Goal: Feedback & Contribution: Submit feedback/report problem

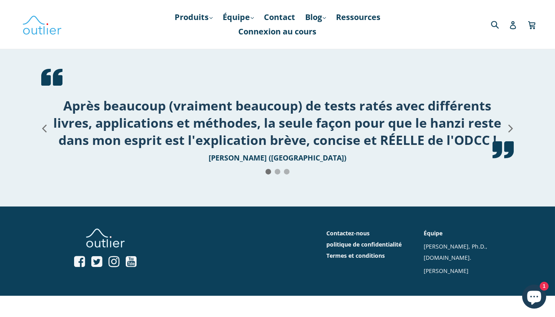
scroll to position [1088, 0]
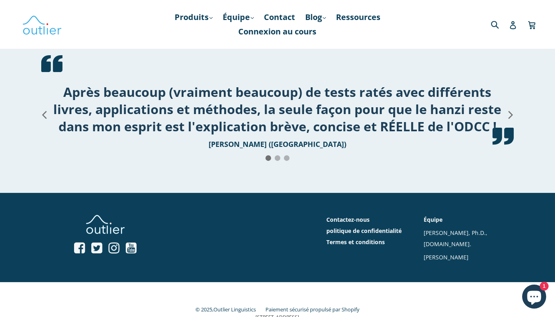
click at [277, 159] on div at bounding box center [278, 158] width 6 height 6
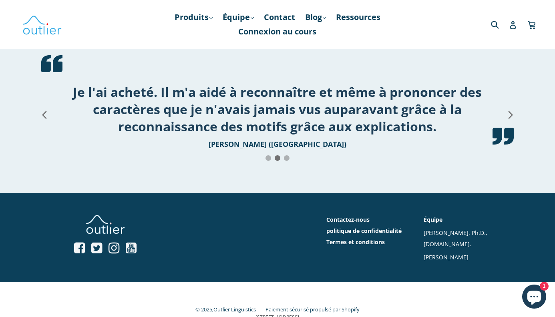
click at [287, 160] on div at bounding box center [287, 158] width 6 height 6
click at [268, 160] on div at bounding box center [269, 158] width 6 height 6
click at [270, 159] on div at bounding box center [269, 158] width 6 height 6
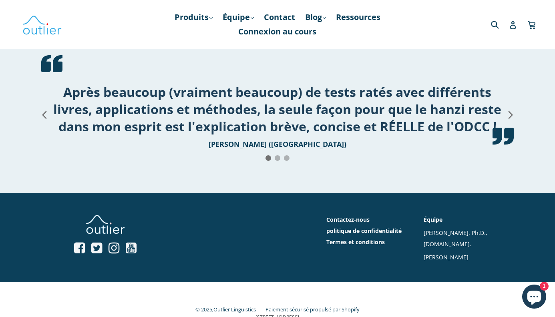
click at [267, 159] on div at bounding box center [269, 158] width 6 height 6
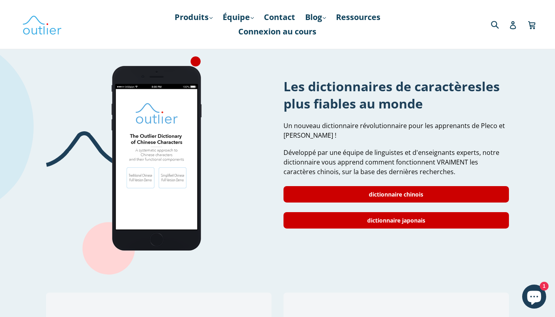
scroll to position [676, 0]
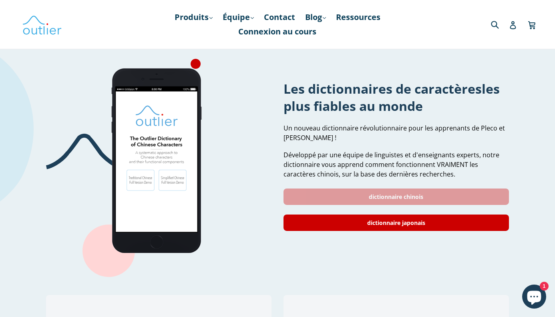
click at [389, 199] on font "dictionnaire chinois" at bounding box center [396, 197] width 55 height 8
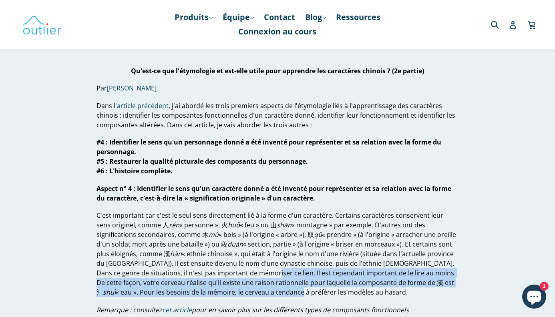
drag, startPoint x: 205, startPoint y: 276, endPoint x: 168, endPoint y: 299, distance: 43.9
click at [183, 292] on p "C'est important car c'est le seul sens directement lié à la forme d'un caractèr…" at bounding box center [278, 254] width 362 height 87
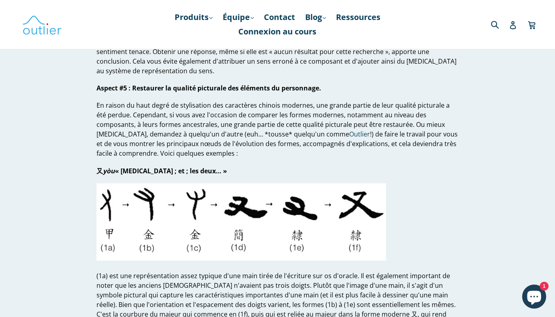
scroll to position [400, 0]
click at [204, 83] on p "Aspect #5 : Restaurer la qualité picturale des éléments du personnage." at bounding box center [278, 88] width 362 height 10
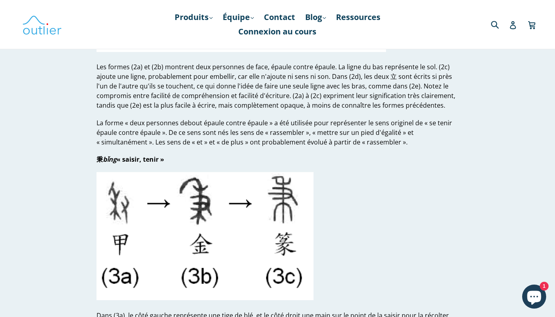
scroll to position [1147, 0]
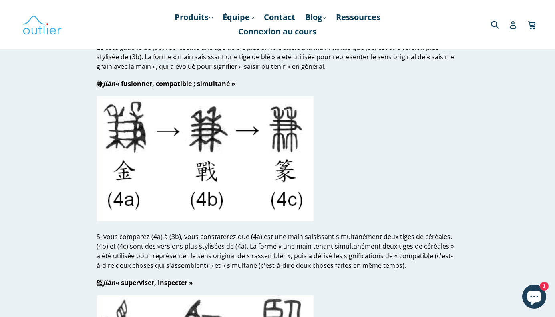
click at [46, 291] on article "What is Etymology and Is it Useful for Learning Chinese Characters? (Part 2) by…" at bounding box center [277, 105] width 481 height 2372
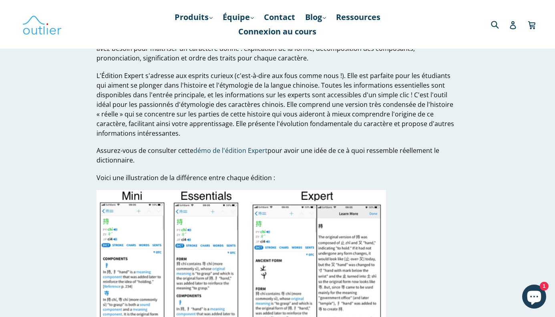
scroll to position [1847, 0]
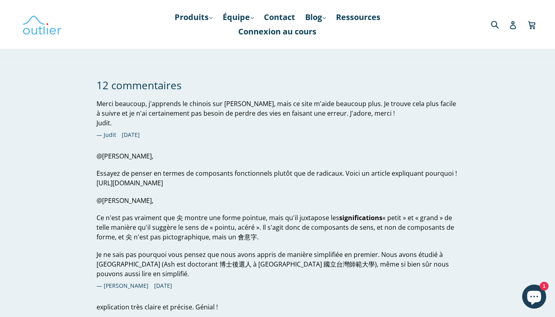
scroll to position [1571, 0]
drag, startPoint x: 335, startPoint y: 182, endPoint x: 92, endPoint y: 182, distance: 243.2
click at [92, 182] on div "12 commentaires Merci beaucoup, j'apprends le chinois sur Duolingo, mais ce sit…" at bounding box center [272, 254] width 374 height 349
copy font "https://www.outlier-linguistics.com/blogs/chinese/getting-radical-about-radicals"
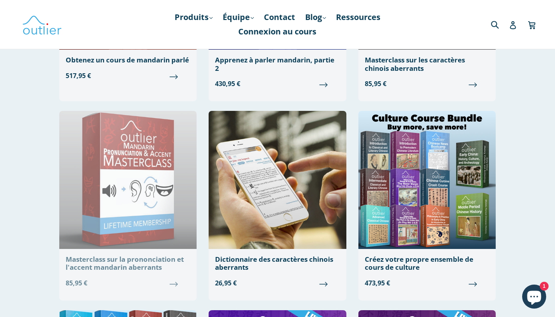
scroll to position [429, 0]
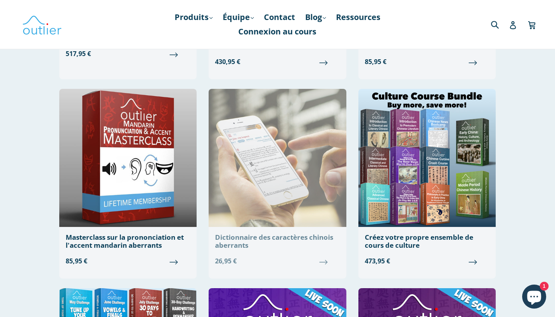
click at [249, 177] on img at bounding box center [277, 158] width 137 height 138
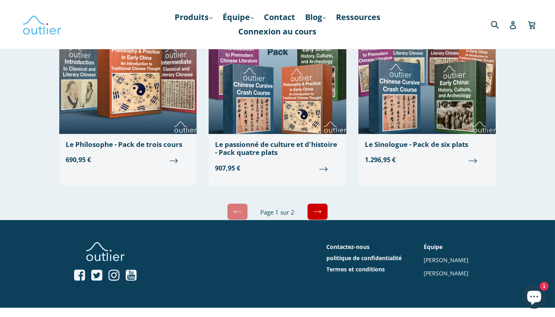
scroll to position [1927, 0]
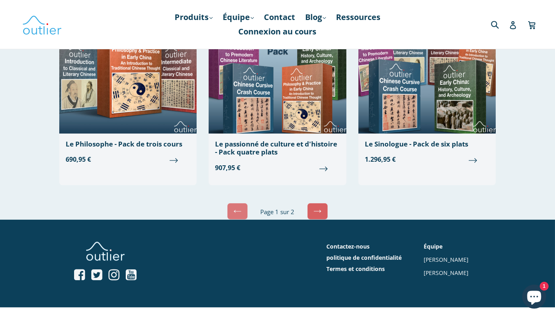
click at [317, 208] on icon at bounding box center [318, 212] width 8 height 8
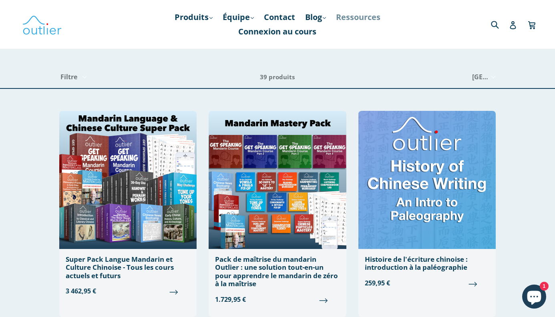
click at [349, 17] on font "Ressources" at bounding box center [358, 17] width 44 height 11
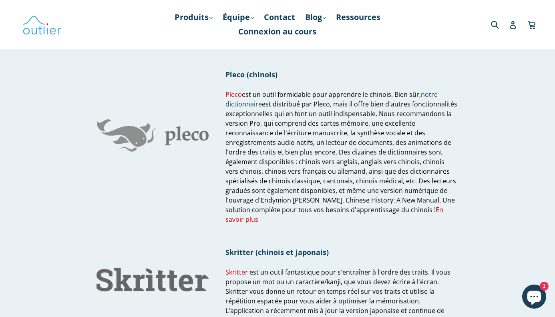
scroll to position [568, 0]
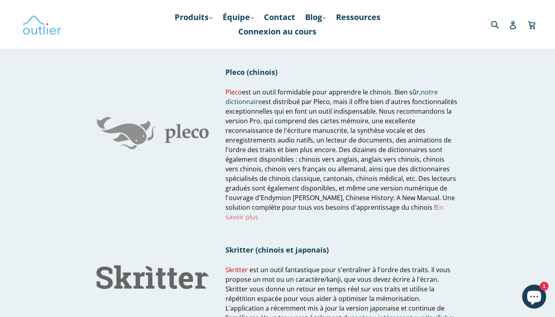
click at [428, 203] on font "En savoir plus" at bounding box center [335, 212] width 218 height 18
click at [450, 67] on h1 "Pleco (chinois)" at bounding box center [342, 72] width 233 height 10
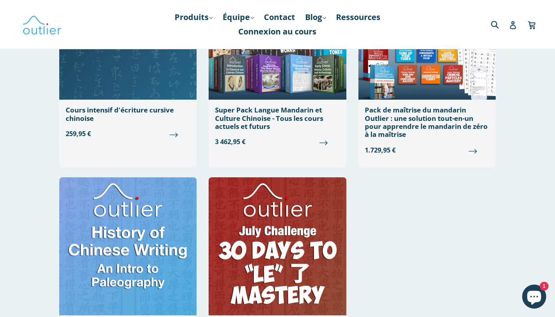
scroll to position [869, 0]
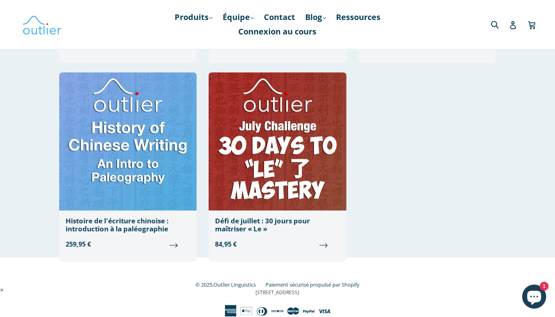
click at [326, 21] on link "Blog .cls-1{fill:#231f20} développer" at bounding box center [315, 17] width 29 height 14
click at [325, 34] on font "Chinois" at bounding box center [322, 38] width 29 height 11
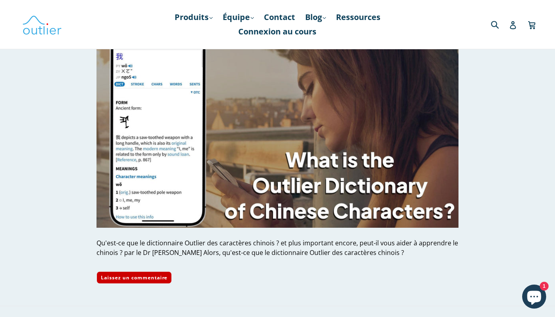
scroll to position [100, 0]
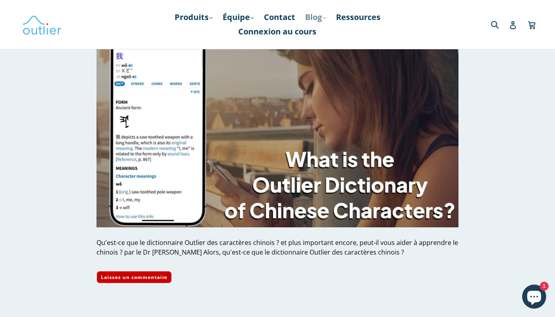
click at [321, 18] on font "Blog" at bounding box center [313, 17] width 17 height 11
click at [413, 28] on div "Soumettre" at bounding box center [472, 24] width 132 height 16
click at [326, 17] on icon ".cls-1{fill:#231f20}" at bounding box center [324, 17] width 3 height 3
click at [322, 36] on font "Chinois" at bounding box center [322, 38] width 29 height 11
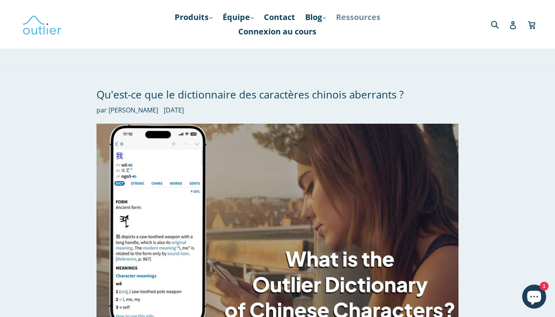
click at [371, 16] on font "Ressources" at bounding box center [358, 17] width 44 height 11
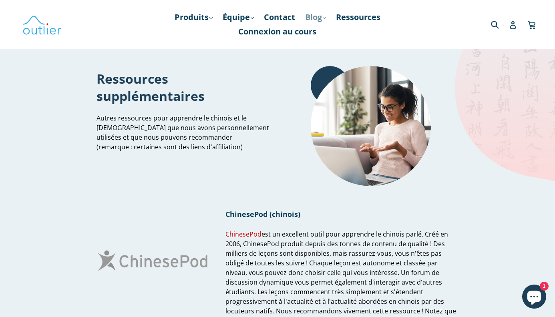
click at [319, 17] on font "Blog" at bounding box center [313, 17] width 17 height 11
click at [274, 15] on font "Contact" at bounding box center [279, 17] width 31 height 11
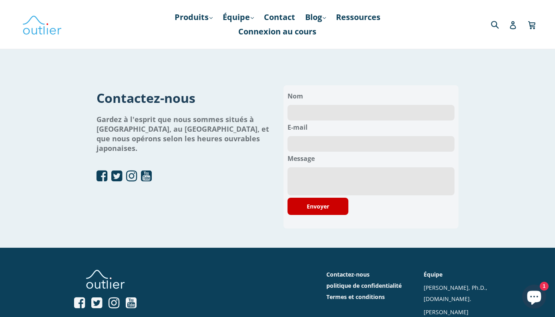
click at [313, 108] on input "text" at bounding box center [371, 113] width 167 height 16
type input "Pascale Bodin"
click at [303, 145] on input "email" at bounding box center [371, 144] width 167 height 16
click at [404, 145] on input "pascale.bodin@monblocnotes.com" at bounding box center [371, 144] width 167 height 16
type input "pascale.bodin@free.fr"
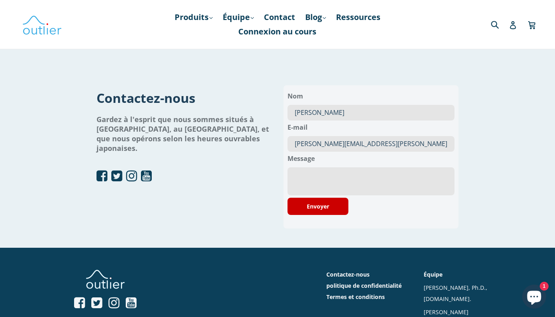
click at [330, 176] on textarea at bounding box center [371, 182] width 167 height 28
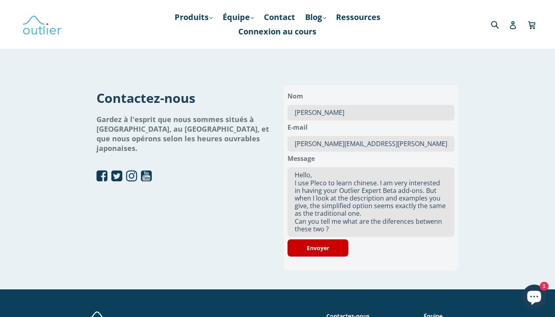
click at [379, 182] on textarea "Hello, I use Pleco to learn chinese. I am very interested in having your Outlie…" at bounding box center [371, 203] width 167 height 70
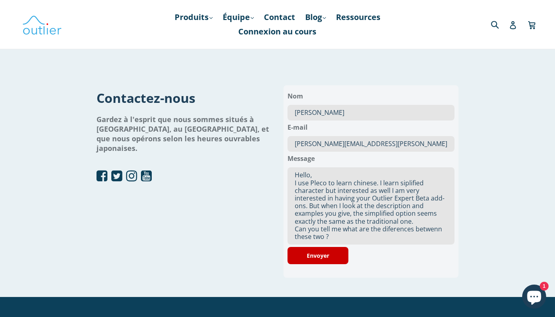
click at [404, 181] on textarea "Hello, I use Pleco to learn chinese. I learn siplified character but interested…" at bounding box center [371, 206] width 167 height 77
click at [401, 184] on textarea "Hello, I use Pleco to learn chinese. I learn simplified character but intereste…" at bounding box center [371, 206] width 167 height 77
click at [323, 193] on textarea "Hello, I use Pleco to learn chinese. I learn with simplified character but inte…" at bounding box center [371, 206] width 167 height 77
click at [393, 193] on textarea "Hello, I use Pleco to learn chinese. I learn with simplified characters but int…" at bounding box center [371, 206] width 167 height 77
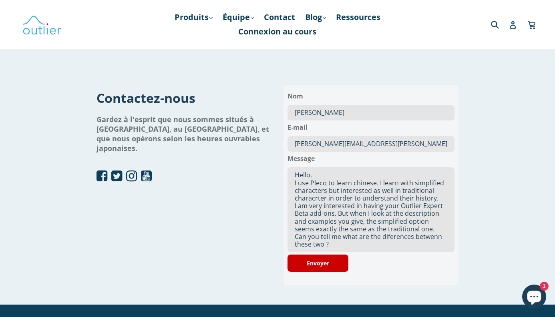
click at [322, 205] on textarea "Hello, I use Pleco to learn chinese. I learn with simplified characters but int…" at bounding box center [371, 210] width 167 height 85
click at [422, 215] on textarea "Hello, I use Pleco to learn chinese. I learn with simplified characters but int…" at bounding box center [371, 210] width 167 height 85
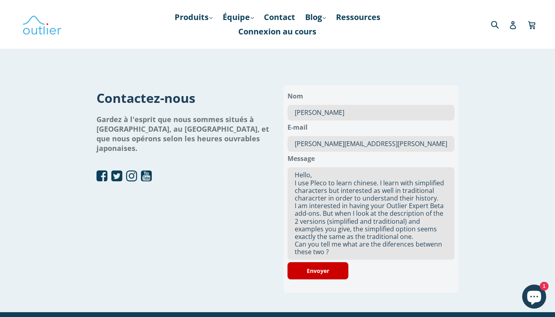
drag, startPoint x: 416, startPoint y: 230, endPoint x: 406, endPoint y: 223, distance: 12.0
click at [406, 223] on textarea "Hello, I use Pleco to learn chinese. I learn with simplified characters but int…" at bounding box center [371, 214] width 167 height 93
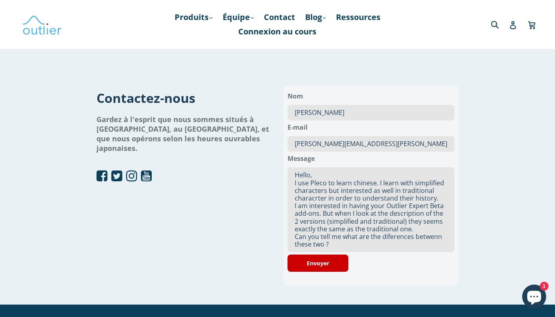
click at [443, 219] on textarea "Hello, I use Pleco to learn chinese. I learn with simplified characters but int…" at bounding box center [371, 210] width 167 height 85
click at [425, 234] on textarea "Hello, I use Pleco to learn chinese. I learn with simplified characters but int…" at bounding box center [371, 210] width 167 height 85
click at [412, 227] on textarea "Hello, I use Pleco to learn chinese. I learn with simplified characters but int…" at bounding box center [371, 210] width 167 height 85
click at [422, 224] on textarea "Hello, I use Pleco to learn chinese. I learn with simplified characters but int…" at bounding box center [371, 210] width 167 height 85
click at [373, 231] on textarea "Hello, I use Pleco to learn chinese. I learn with simplified characters but int…" at bounding box center [371, 210] width 167 height 85
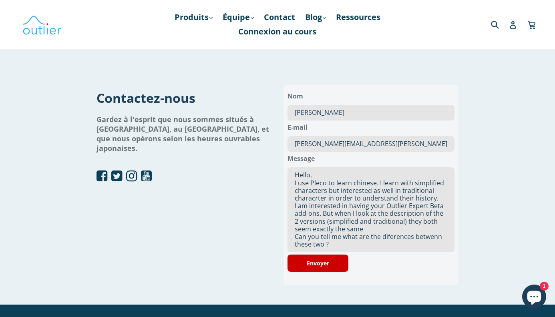
click at [368, 233] on textarea "Hello, I use Pleco to learn chinese. I learn with simplified characters but int…" at bounding box center [371, 210] width 167 height 85
click at [365, 230] on textarea "Hello, I use Pleco to learn chinese. I learn with simplified characters but int…" at bounding box center [371, 210] width 167 height 85
click at [339, 245] on textarea "Hello, I use Pleco to learn chinese. I learn with simplified characters but int…" at bounding box center [371, 210] width 167 height 85
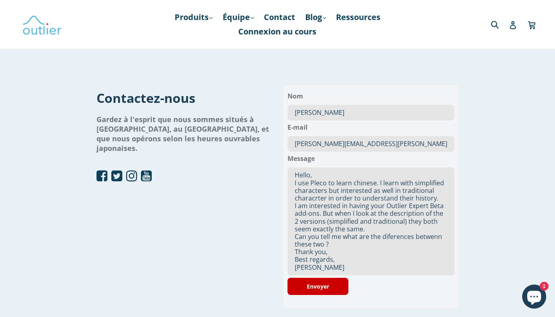
click at [339, 192] on textarea "Hello, I use Pleco to learn chinese. I learn with simplified characters but int…" at bounding box center [371, 222] width 167 height 108
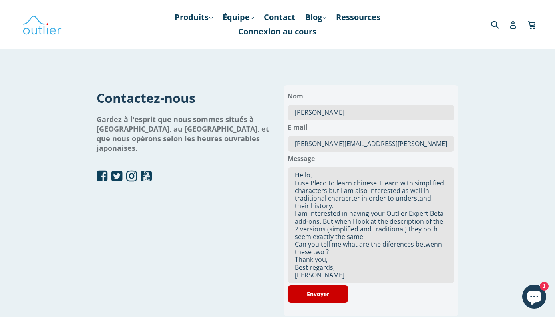
click at [421, 190] on textarea "Hello, I use Pleco to learn chinese. I learn with simplified characters but I a…" at bounding box center [371, 226] width 167 height 116
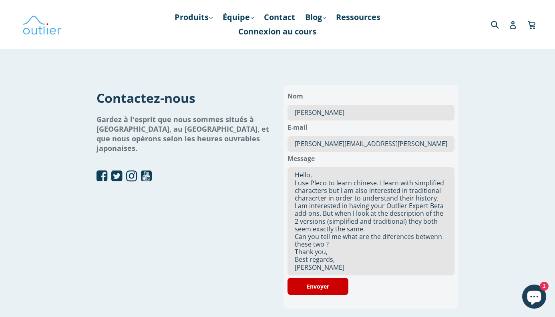
click at [325, 200] on textarea "Hello, I use Pleco to learn chinese. I learn with simplified characters but I a…" at bounding box center [371, 222] width 167 height 108
click at [424, 198] on textarea "Hello, I use Pleco to learn chinese. I learn with simplified characters but I a…" at bounding box center [371, 222] width 167 height 108
click at [424, 202] on textarea "Hello, I use Pleco to learn chinese. I learn with simplified characters but I a…" at bounding box center [371, 222] width 167 height 108
click at [423, 200] on textarea "Hello, I use Pleco to learn chinese. I learn with simplified characters but I a…" at bounding box center [371, 222] width 167 height 108
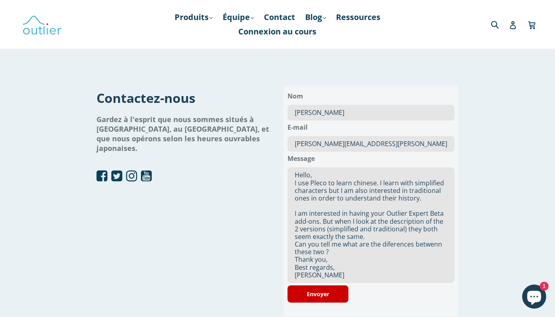
click at [373, 240] on textarea "Hello, I use Pleco to learn chinese. I learn with simplified characters but I a…" at bounding box center [371, 226] width 167 height 116
click at [372, 238] on textarea "Hello, I use Pleco to learn chinese. I learn with simplified characters but I a…" at bounding box center [371, 226] width 167 height 116
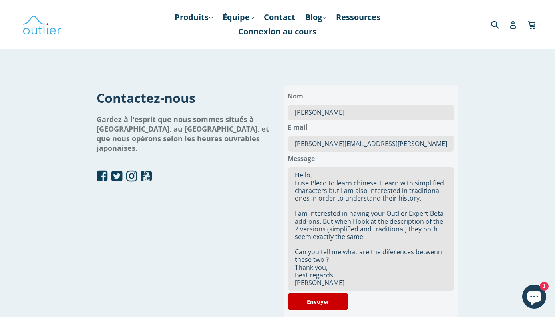
click at [356, 262] on textarea "Hello, I use Pleco to learn chinese. I learn with simplified characters but I a…" at bounding box center [371, 229] width 167 height 123
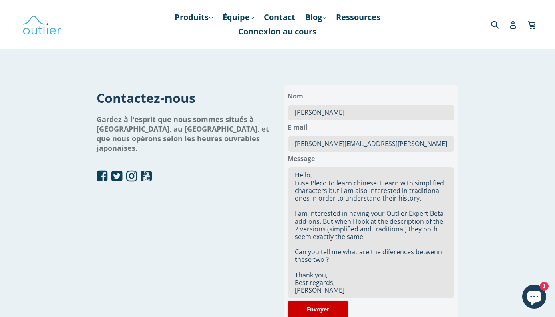
click at [321, 176] on textarea "Hello, I use Pleco to learn chinese. I learn with simplified characters but I a…" at bounding box center [371, 233] width 167 height 131
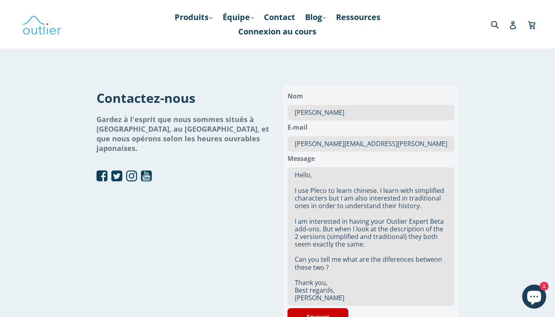
click at [379, 189] on textarea "Hello, I use Pleco to learn chinese. I learn with simplified characters but I a…" at bounding box center [371, 237] width 167 height 139
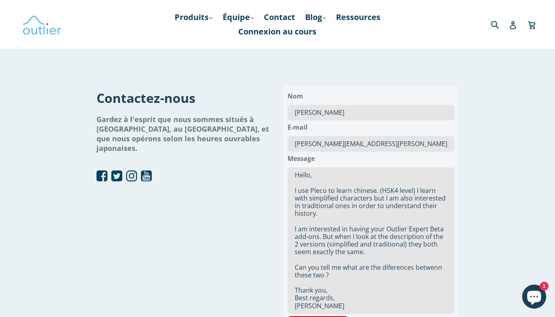
click at [396, 189] on textarea "Hello, I use Pleco to learn chinese. (HSK4 level) I learn with simplified chara…" at bounding box center [371, 241] width 167 height 147
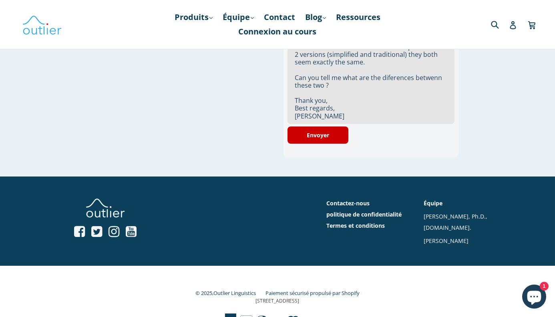
scroll to position [197, 0]
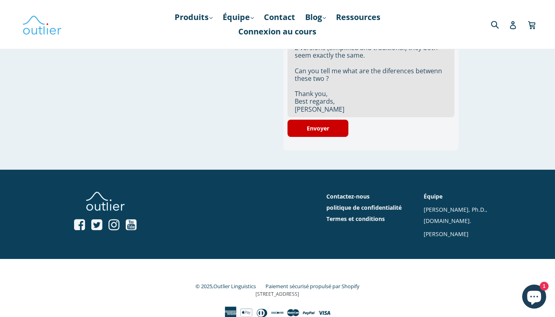
drag, startPoint x: 295, startPoint y: 174, endPoint x: 355, endPoint y: 110, distance: 87.6
click at [355, 110] on textarea "Hello, I use Pleco to learn chinese. (HSK3 level) I learn with simplified chara…" at bounding box center [371, 44] width 167 height 147
click at [355, 103] on textarea "Hello, I use Pleco to learn chinese. (HSK3 level) I learn with simplified chara…" at bounding box center [371, 44] width 167 height 147
click at [484, 287] on div "© 2025, Outlier Linguistics Paiement sécurisé propulsé par Shopify 3 Germay Dri…" at bounding box center [277, 300] width 437 height 38
click at [433, 69] on textarea "Hello, I use Pleco to learn chinese. (HSK3 level) I learn with simplified chara…" at bounding box center [371, 44] width 167 height 147
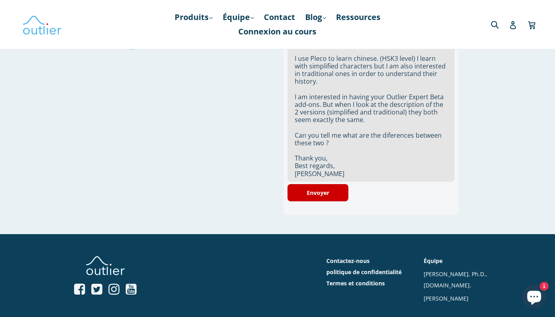
scroll to position [123, 0]
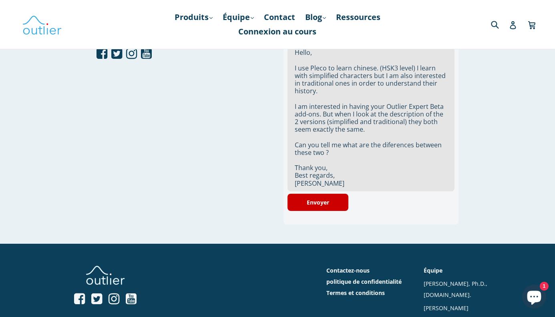
click at [324, 123] on textarea "Hello, I use Pleco to learn chinese. (HSK3 level) I learn with simplified chara…" at bounding box center [371, 118] width 167 height 147
click at [425, 112] on textarea "Hello, I use Pleco to learn chinese. (HSK3 level) I learn with simplified chara…" at bounding box center [371, 118] width 167 height 147
click at [502, 81] on div "nouveau contact Contactez-nous Gardez à l'esprit que nous sommes situés à Tokyo…" at bounding box center [277, 138] width 481 height 390
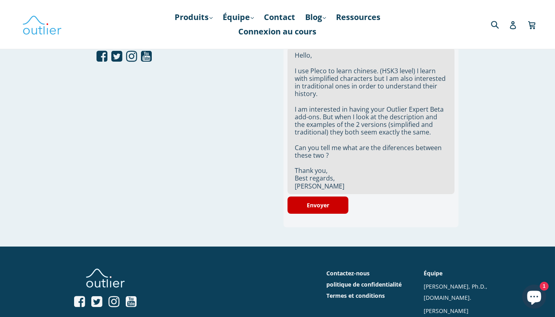
scroll to position [119, 0]
click at [329, 135] on textarea "Hello, I use Pleco to learn chinese. (HSK3 level) I learn with simplified chara…" at bounding box center [371, 121] width 167 height 147
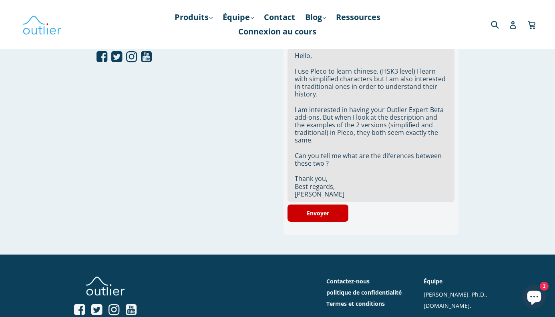
click at [389, 157] on textarea "Hello, I use Pleco to learn chinese. (HSK3 level) I learn with simplified chara…" at bounding box center [371, 125] width 167 height 154
click at [326, 163] on textarea "Hello, I use Pleco to learn chinese. (HSK3 level) I learn with simplified chara…" at bounding box center [371, 125] width 167 height 154
type textarea "Hello, I use Pleco to learn chinese. (HSK3 level) I learn with simplified chara…"
click at [309, 214] on font "Envoyer" at bounding box center [318, 214] width 22 height 8
click at [8, 68] on main "nouveau contact Contactez-nous Gardez à l'esprit que nous sommes situés à Tokyo…" at bounding box center [277, 129] width 555 height 432
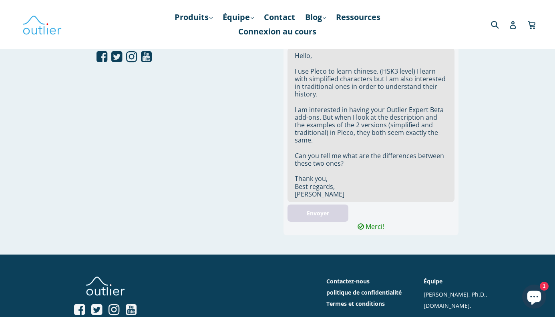
scroll to position [0, 0]
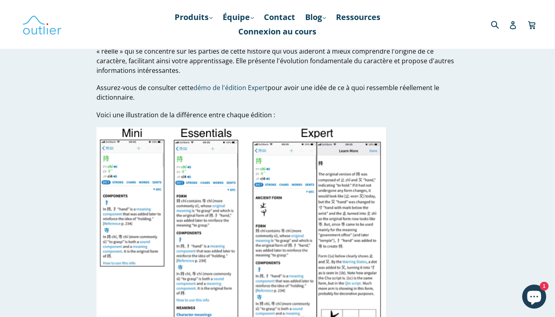
scroll to position [1906, 0]
click at [547, 287] on span "1" at bounding box center [544, 286] width 9 height 9
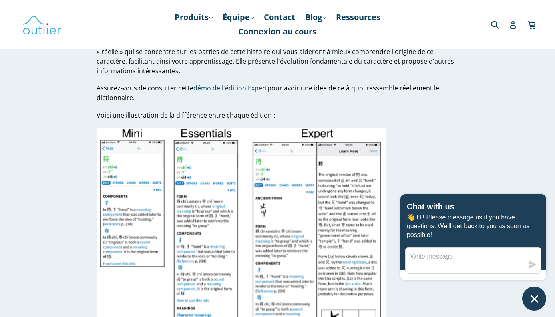
click at [534, 296] on icon "Chat window" at bounding box center [535, 299] width 12 height 12
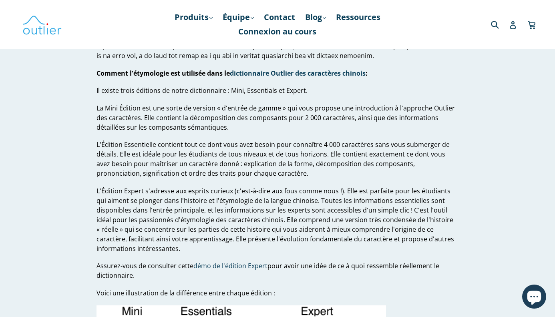
scroll to position [1732, 0]
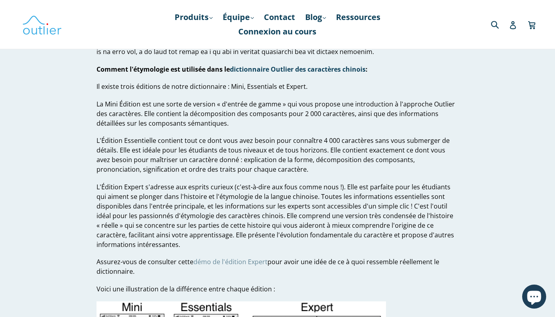
click at [228, 260] on font "démo de l'édition Expert" at bounding box center [231, 262] width 74 height 9
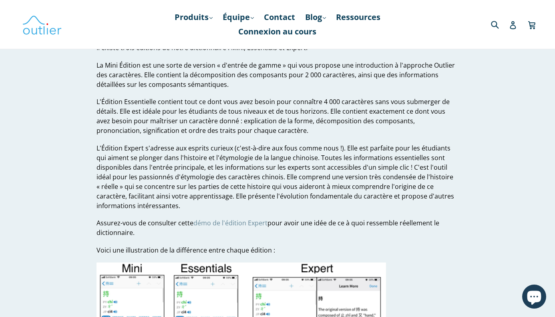
scroll to position [1769, 0]
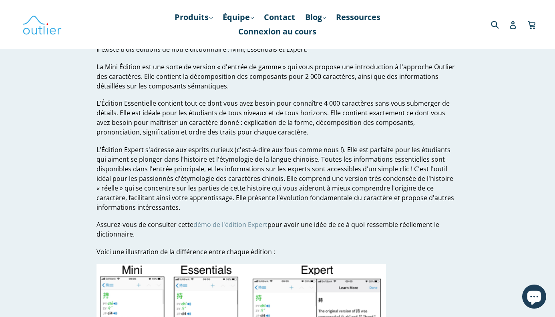
click at [132, 28] on div at bounding box center [86, 24] width 128 height 23
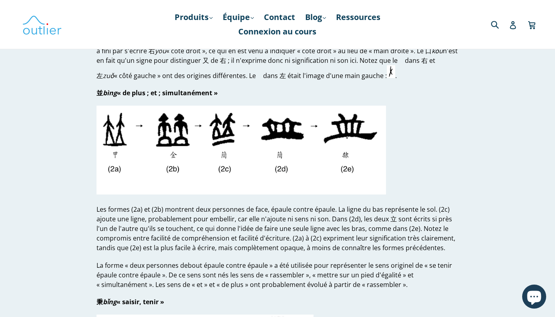
scroll to position [1004, 0]
